Goal: Transaction & Acquisition: Book appointment/travel/reservation

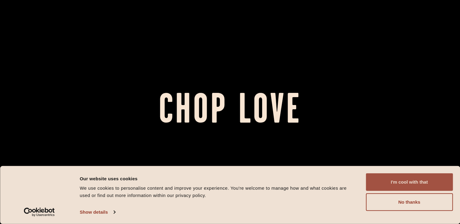
click at [386, 177] on button "I'm cool with that" at bounding box center [409, 183] width 87 height 18
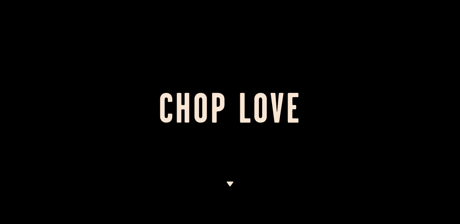
click at [230, 184] on img at bounding box center [230, 184] width 8 height 5
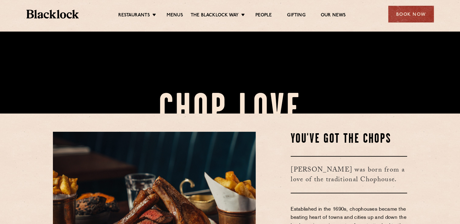
scroll to position [162, 0]
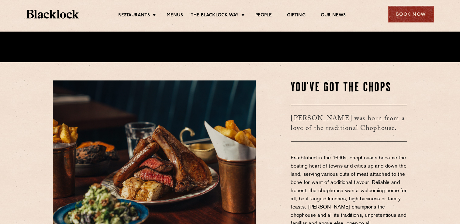
click at [395, 13] on div "Book Now" at bounding box center [411, 14] width 46 height 17
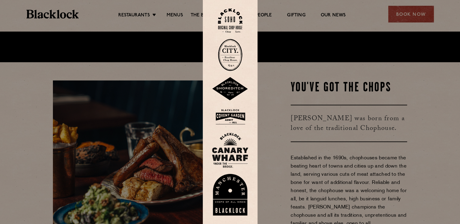
click at [235, 54] on img at bounding box center [230, 55] width 24 height 32
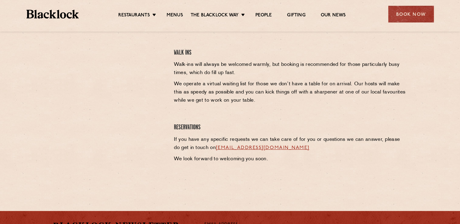
scroll to position [162, 0]
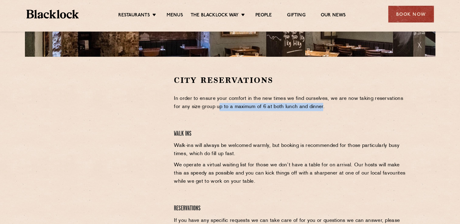
drag, startPoint x: 218, startPoint y: 104, endPoint x: 321, endPoint y: 103, distance: 103.3
click at [321, 103] on p "In order to ensure your comfort in the new times we find ourselves, we are now …" at bounding box center [290, 103] width 233 height 16
